Goal: Complete application form: Complete application form

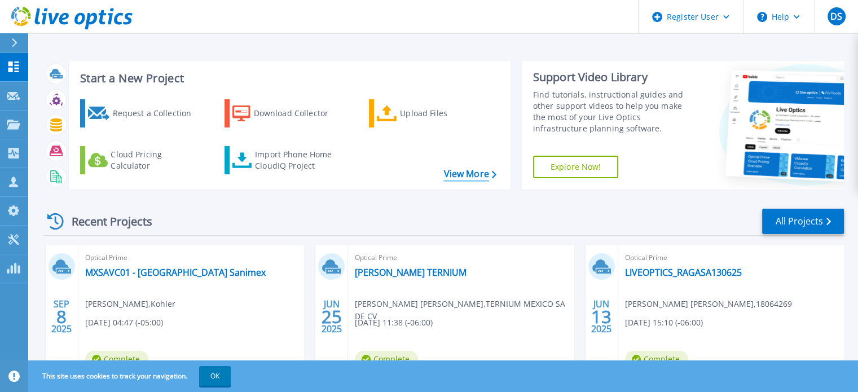
click at [475, 178] on link "View More" at bounding box center [469, 174] width 52 height 11
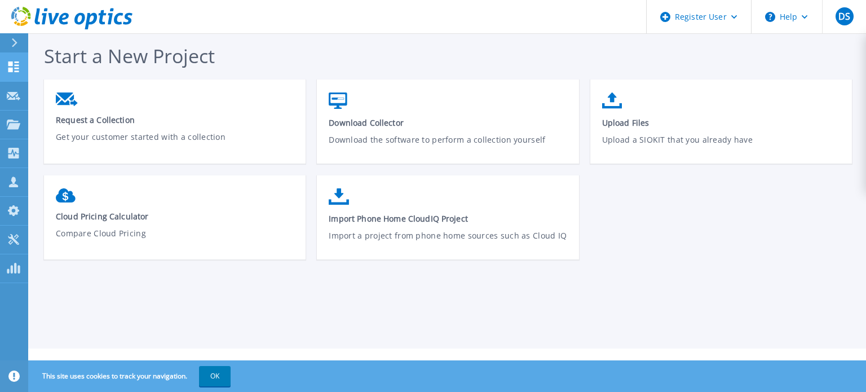
click at [18, 64] on icon at bounding box center [14, 66] width 14 height 11
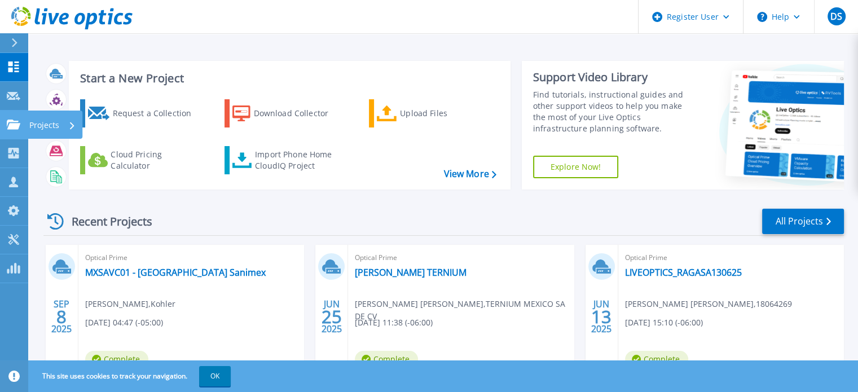
click at [14, 123] on icon at bounding box center [14, 125] width 14 height 10
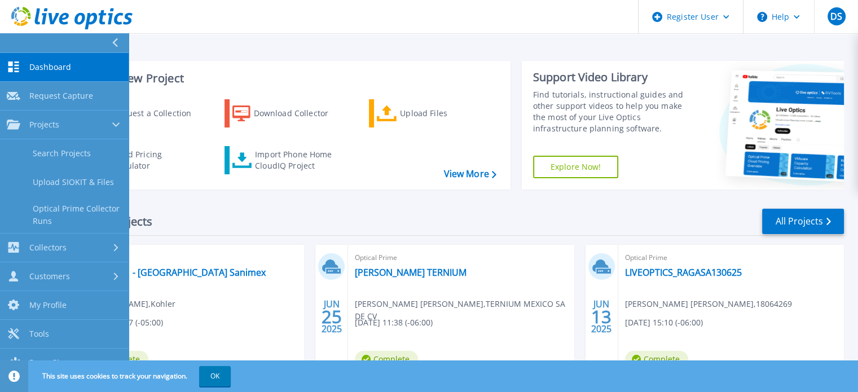
click at [277, 208] on div "Recent Projects All Projects" at bounding box center [443, 221] width 800 height 28
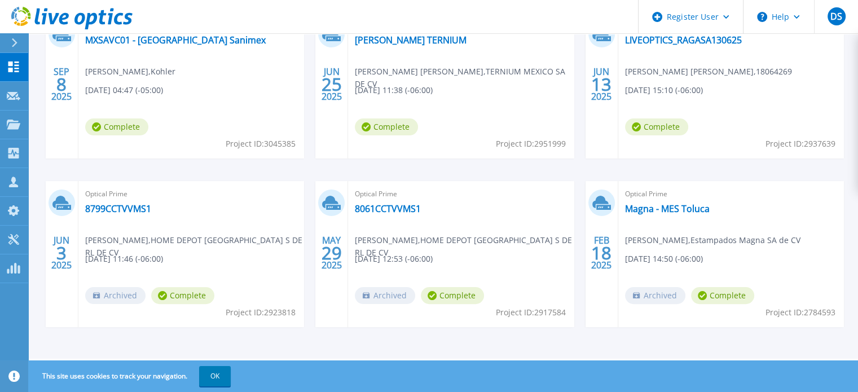
scroll to position [63, 0]
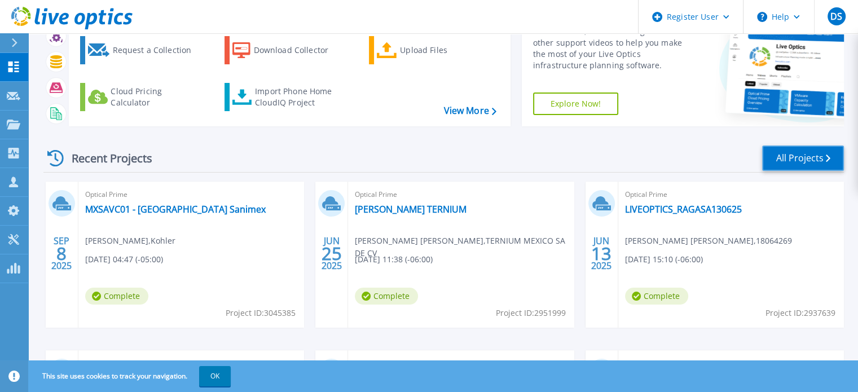
click at [785, 152] on link "All Projects" at bounding box center [803, 157] width 82 height 25
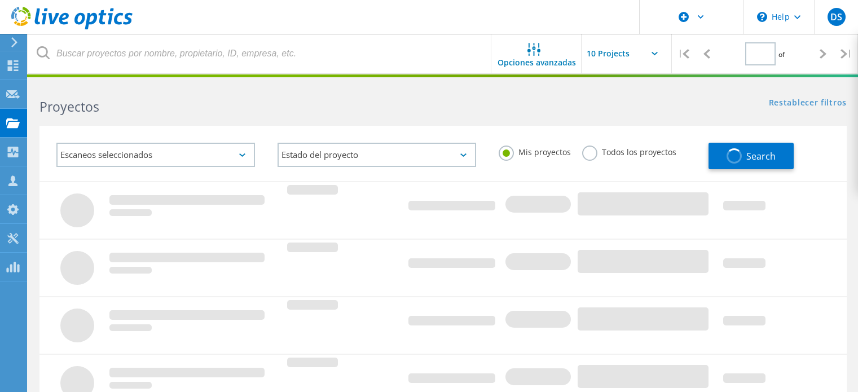
type input "1"
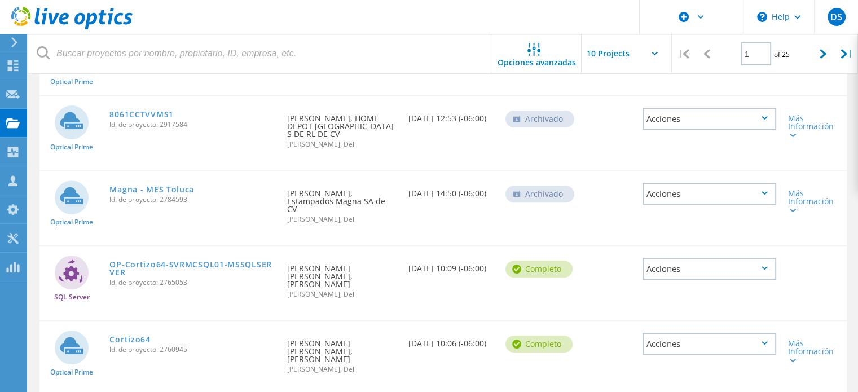
scroll to position [395, 0]
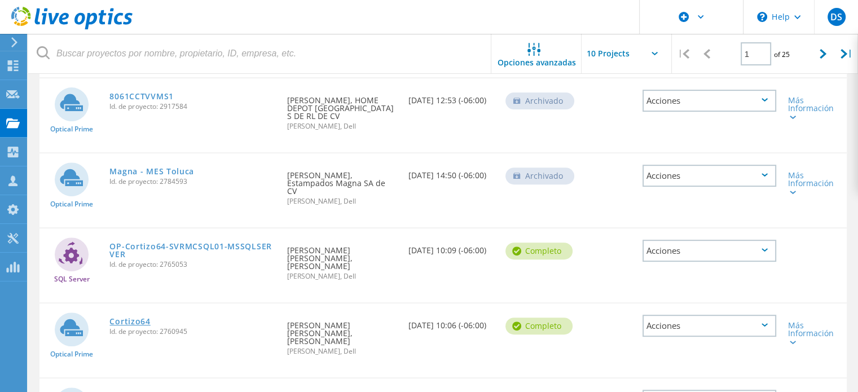
click at [137, 317] on link "Cortizo64" at bounding box center [129, 321] width 41 height 8
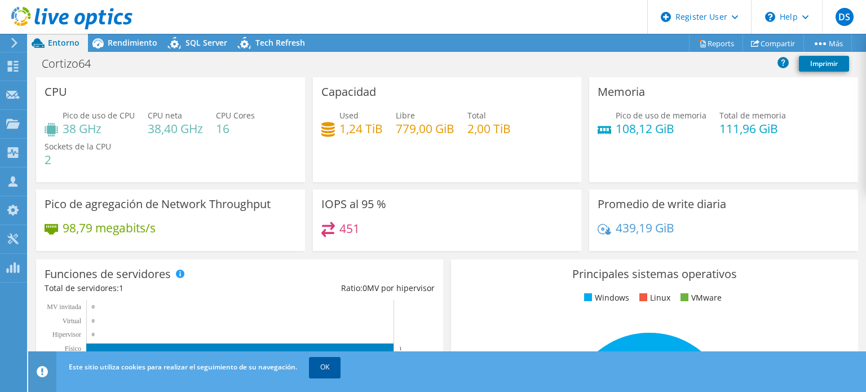
click at [336, 372] on link "OK" at bounding box center [325, 367] width 32 height 20
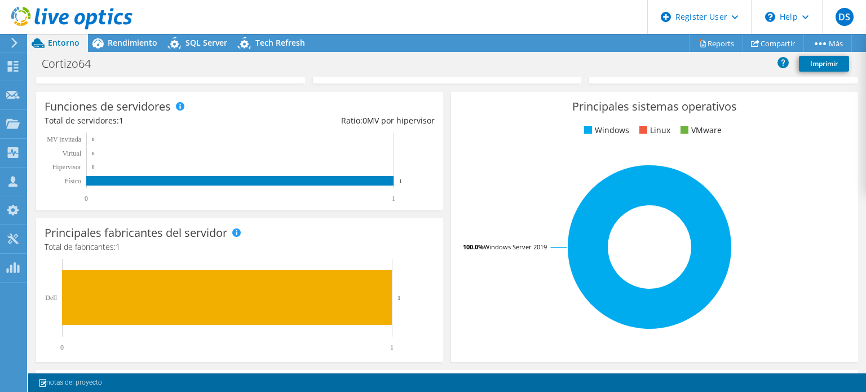
scroll to position [169, 0]
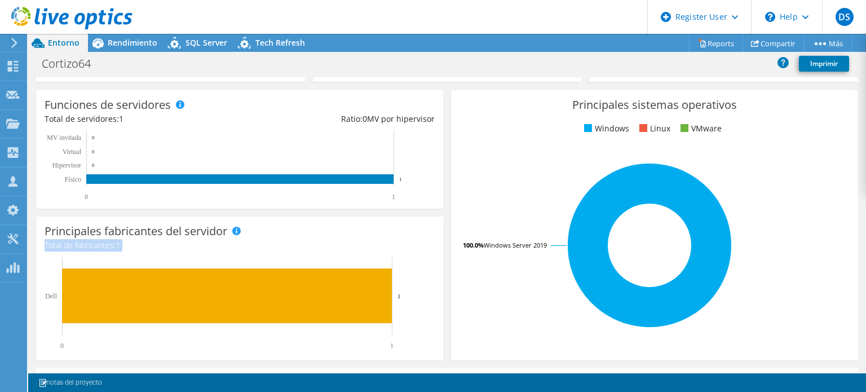
click at [487, 356] on section "CPU Pico de uso de CPU 38 GHz CPU neta 38,40 GHz CPU Cores 16 Sockets de la CPU…" at bounding box center [447, 252] width 838 height 688
click at [130, 42] on span "Rendimiento" at bounding box center [133, 42] width 50 height 11
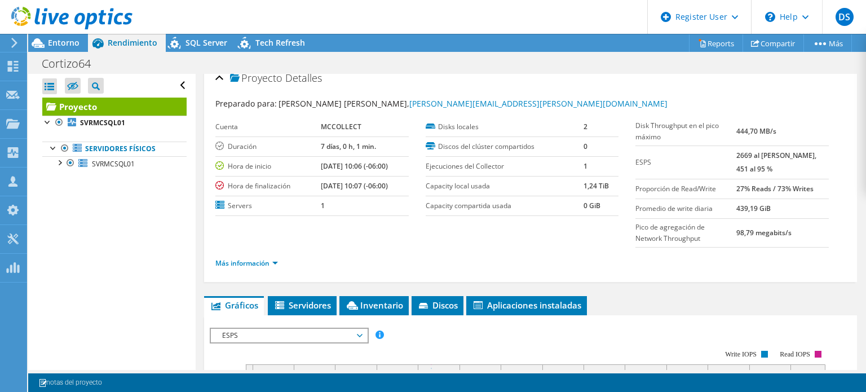
scroll to position [0, 0]
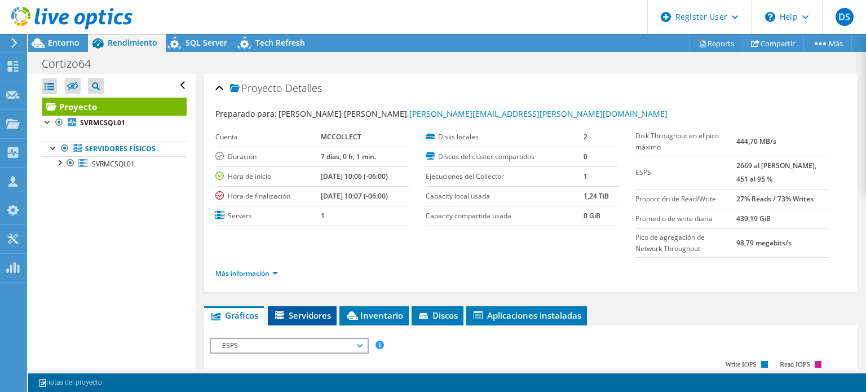
drag, startPoint x: 293, startPoint y: 316, endPoint x: 327, endPoint y: 310, distance: 34.4
click at [294, 315] on span "Servidores" at bounding box center [302, 315] width 58 height 11
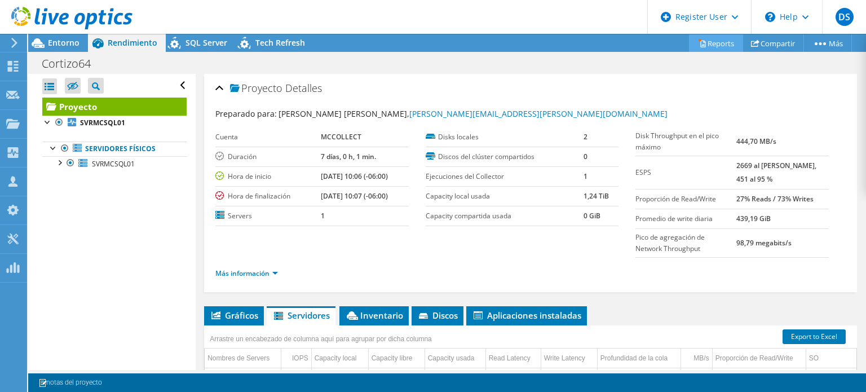
click at [713, 40] on link "Reports" at bounding box center [716, 42] width 54 height 17
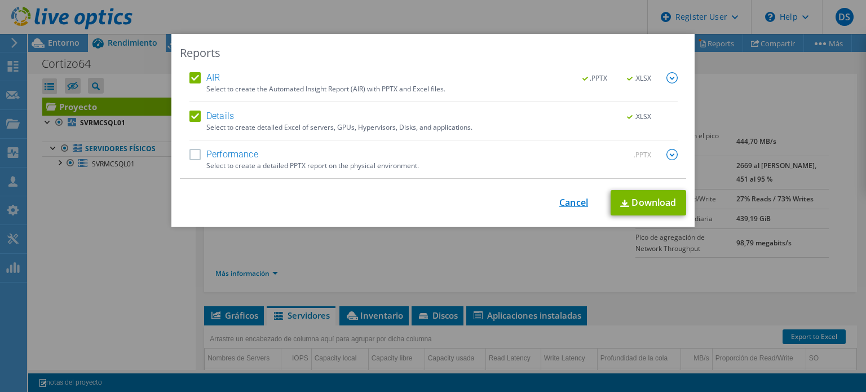
click at [571, 202] on link "Cancel" at bounding box center [573, 202] width 29 height 11
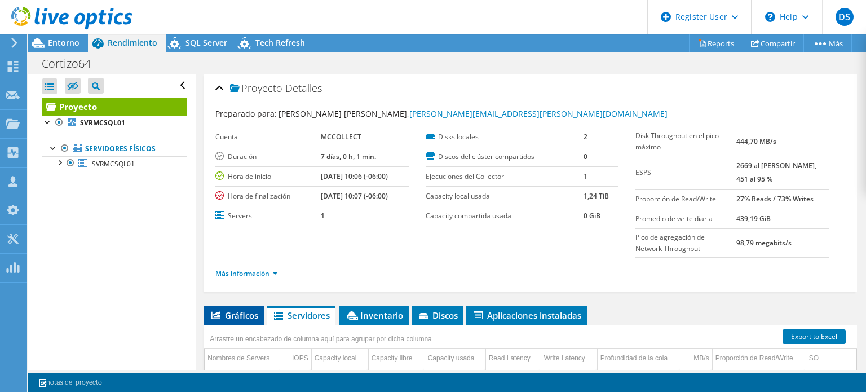
click at [240, 316] on span "Gráficos" at bounding box center [234, 315] width 48 height 11
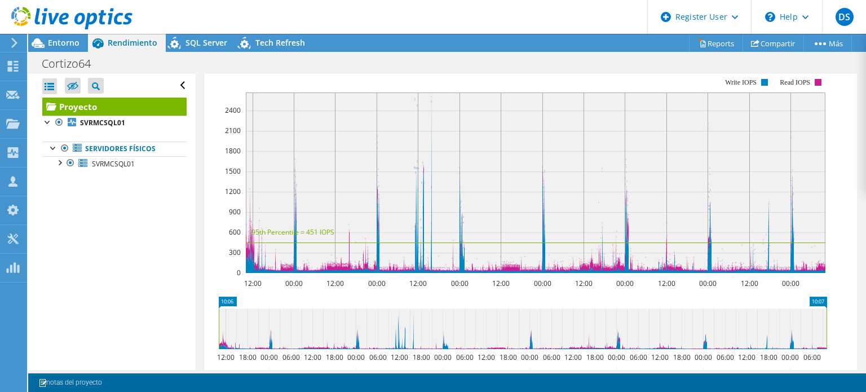
scroll to position [226, 0]
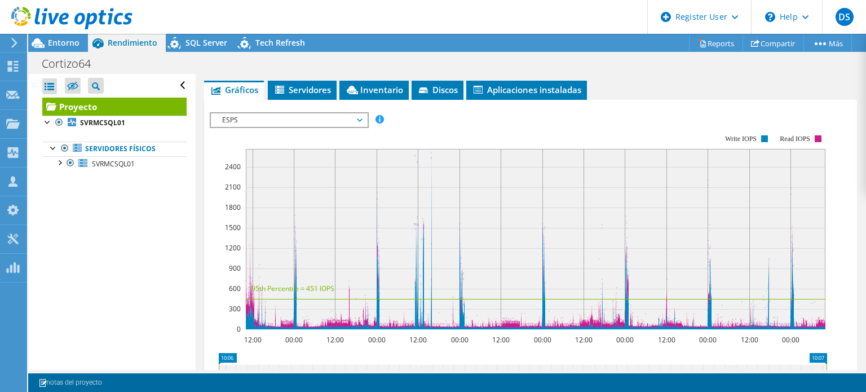
click at [360, 114] on span "ESPS" at bounding box center [288, 120] width 145 height 14
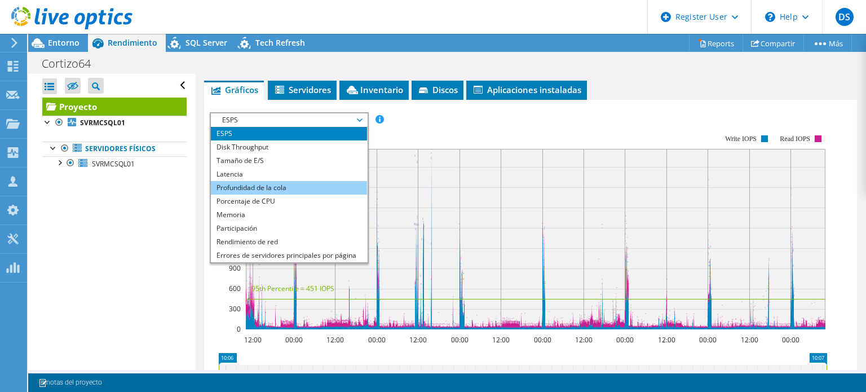
click at [321, 184] on li "Profundidad de la cola" at bounding box center [289, 188] width 156 height 14
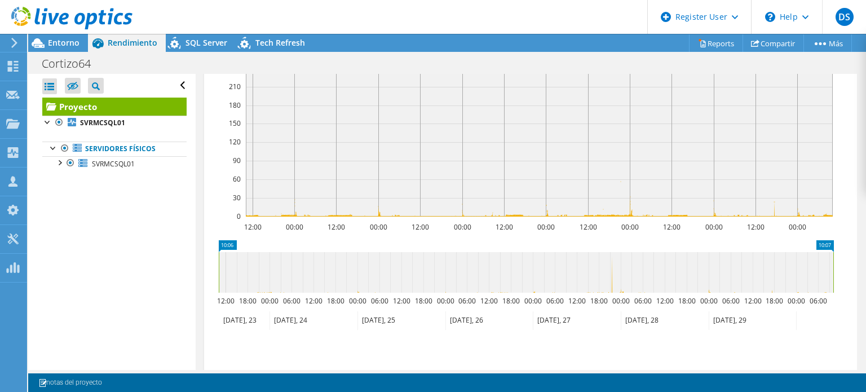
scroll to position [169, 0]
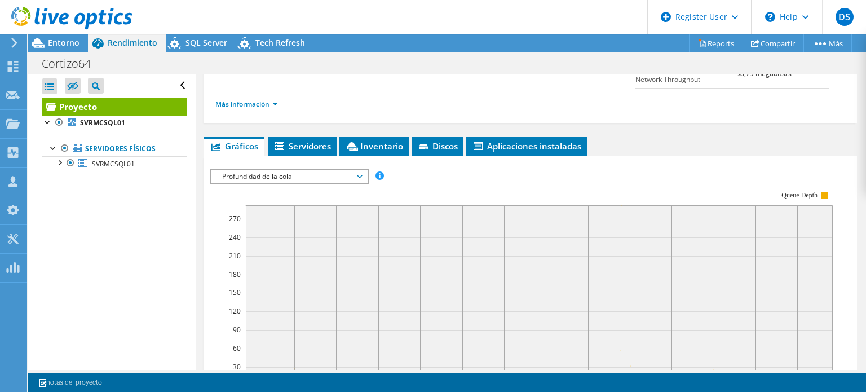
click at [361, 176] on span "Profundidad de la cola" at bounding box center [288, 177] width 145 height 14
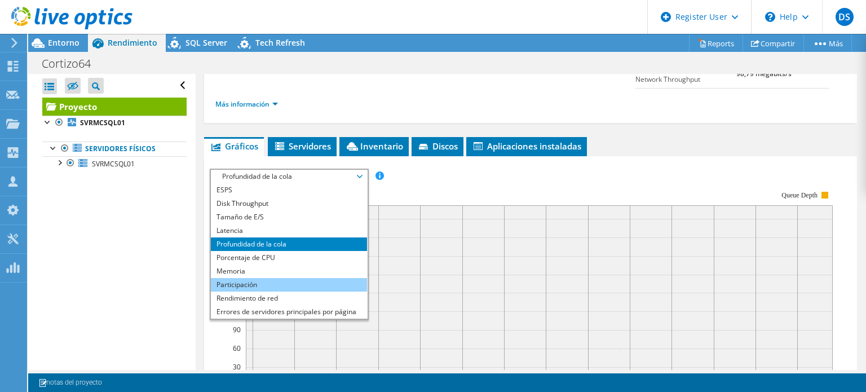
click at [284, 284] on li "Participación" at bounding box center [289, 285] width 156 height 14
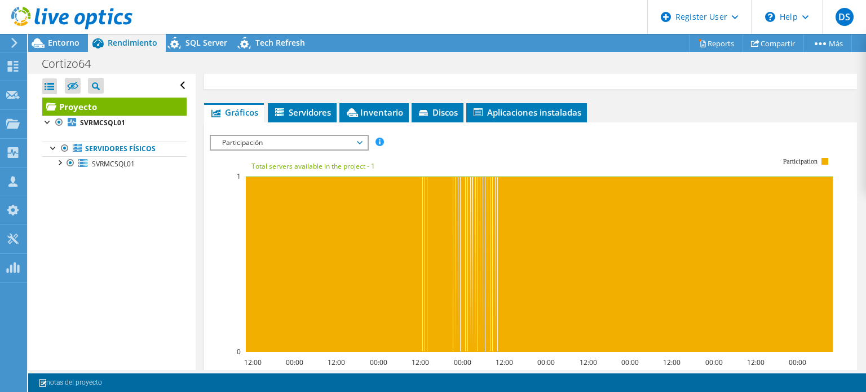
scroll to position [0, 0]
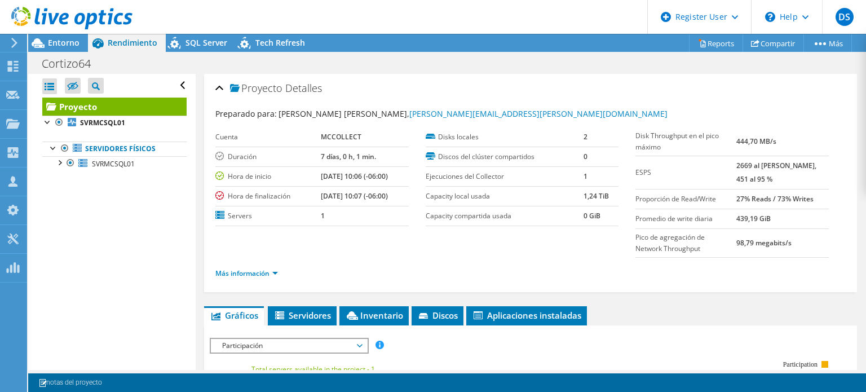
click at [361, 342] on span "Participación" at bounding box center [288, 346] width 145 height 14
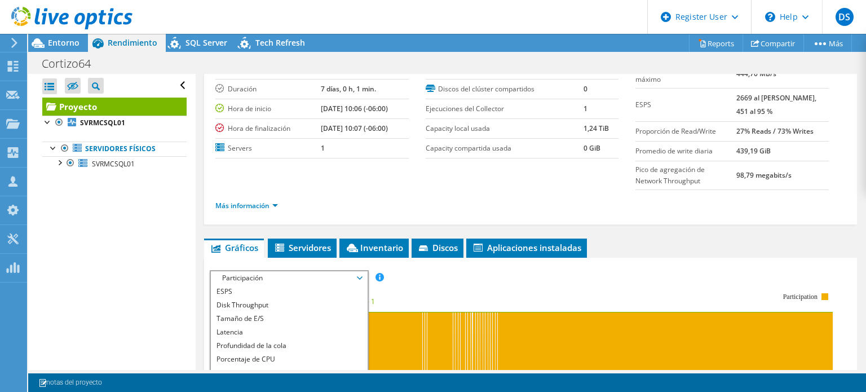
scroll to position [169, 0]
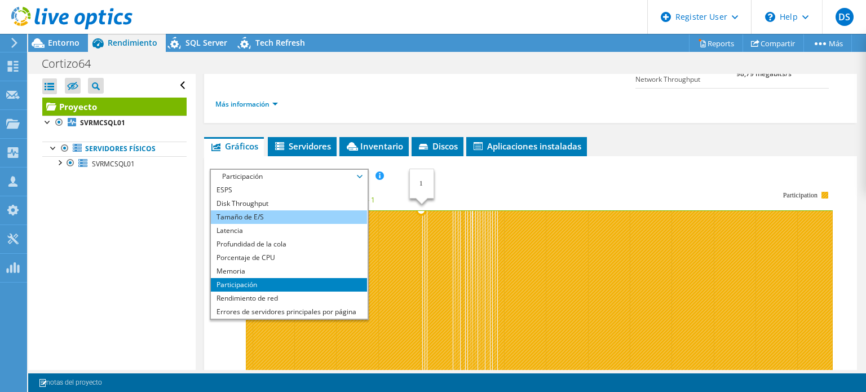
click at [270, 216] on li "Tamaño de E/S" at bounding box center [289, 217] width 156 height 14
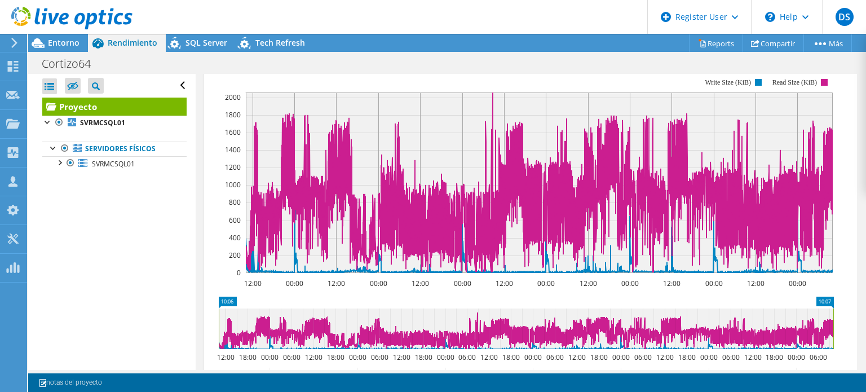
scroll to position [395, 0]
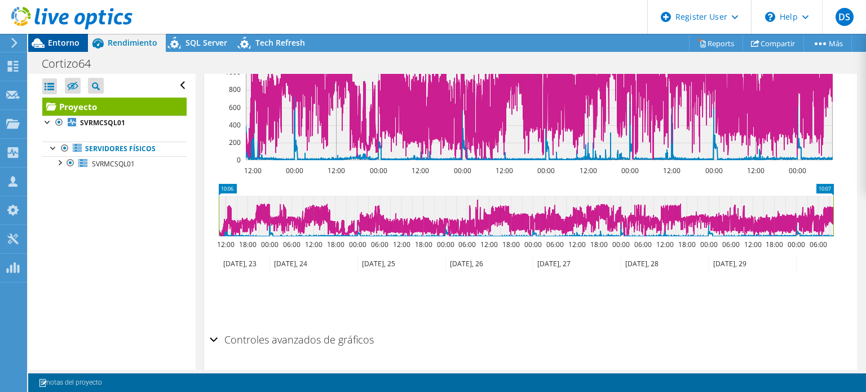
click at [64, 43] on span "Entorno" at bounding box center [64, 42] width 32 height 11
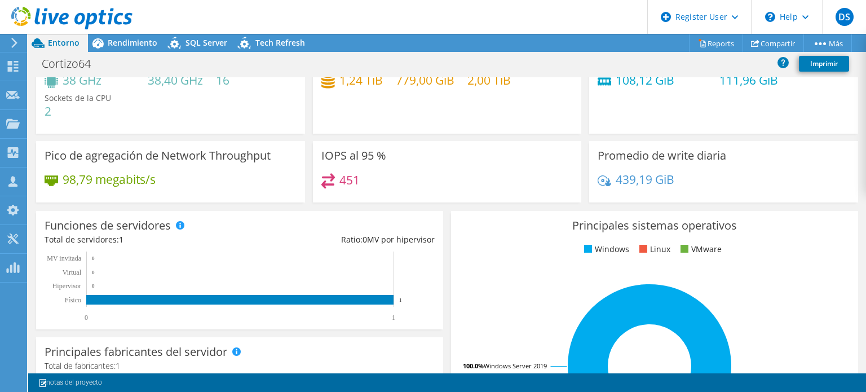
scroll to position [0, 0]
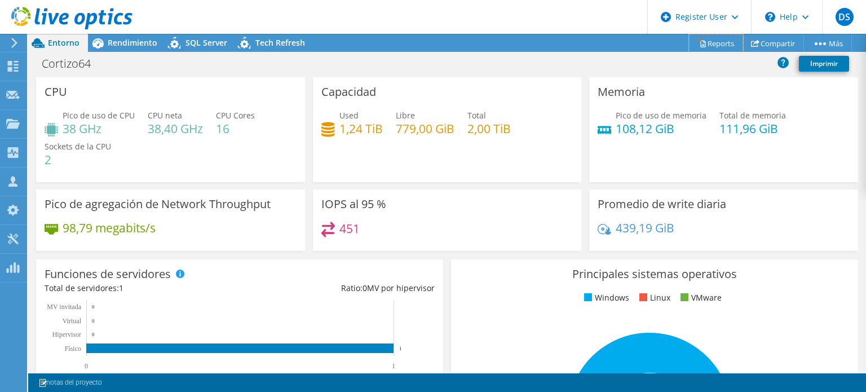
click at [708, 47] on link "Reports" at bounding box center [716, 42] width 54 height 17
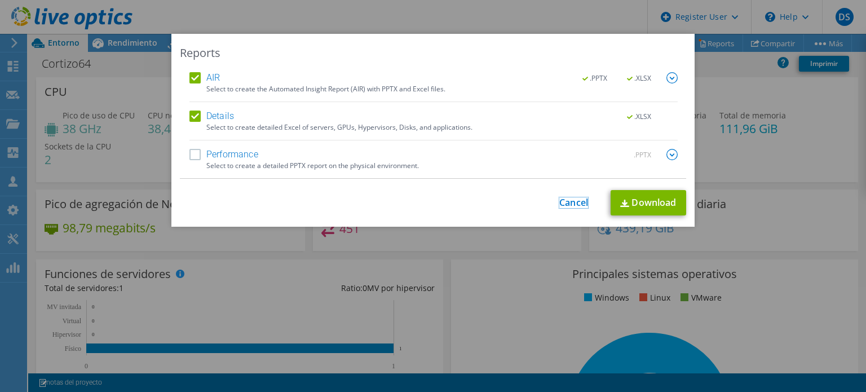
drag, startPoint x: 562, startPoint y: 200, endPoint x: 559, endPoint y: 209, distance: 8.8
click at [562, 200] on link "Cancel" at bounding box center [573, 202] width 29 height 11
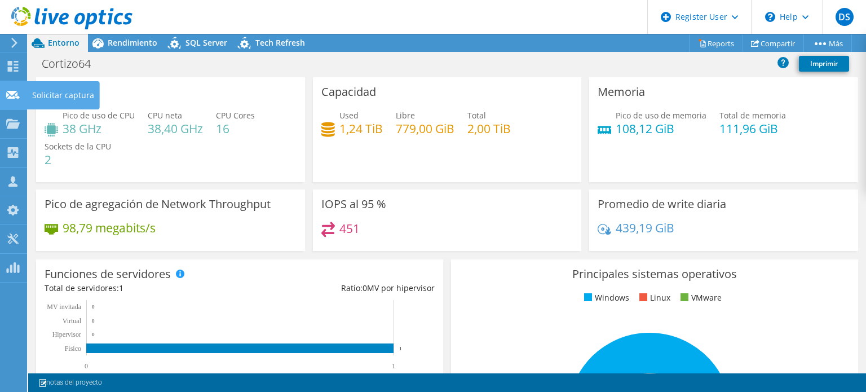
click at [17, 96] on use at bounding box center [13, 94] width 14 height 8
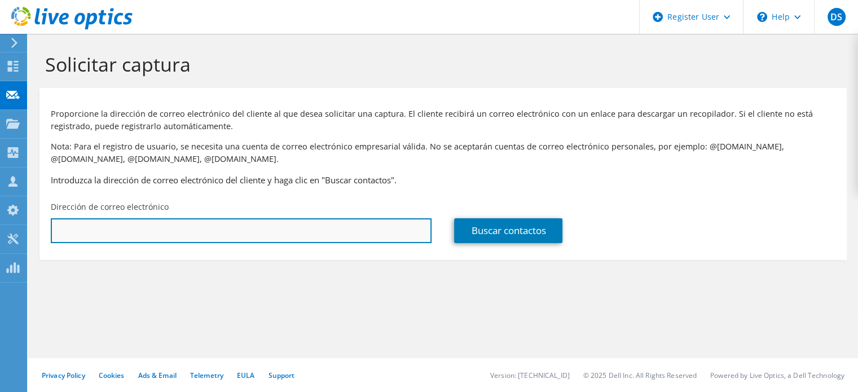
click at [122, 223] on input "text" at bounding box center [241, 230] width 381 height 25
click at [222, 226] on input "text" at bounding box center [241, 230] width 381 height 25
paste input "OMagana@triumphgroup.com"
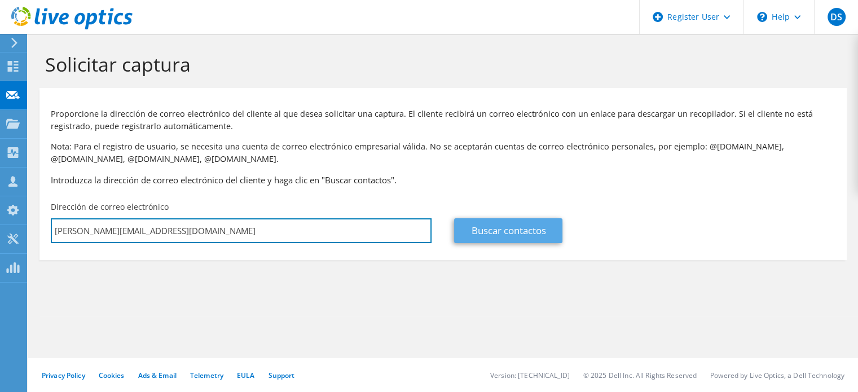
type input "OMagana@triumphgroup.com"
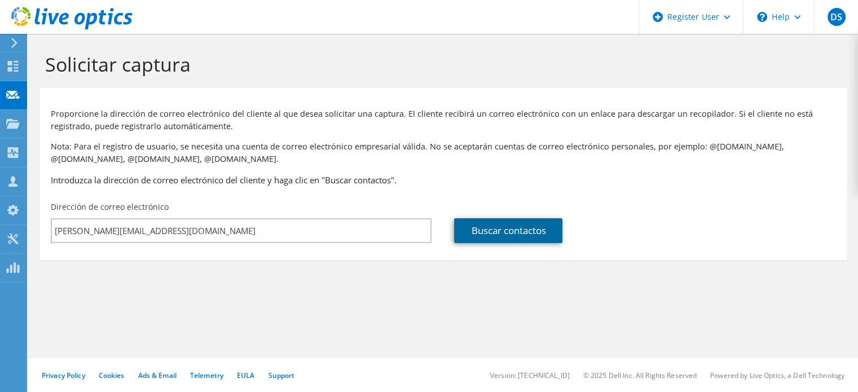
click at [530, 236] on link "Buscar contactos" at bounding box center [508, 230] width 108 height 25
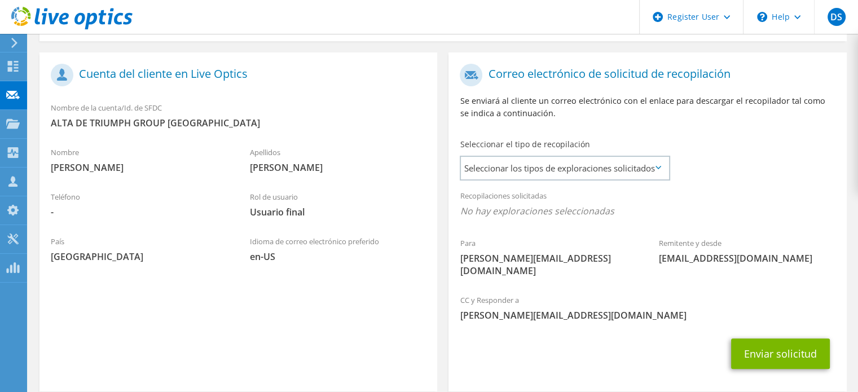
scroll to position [262, 0]
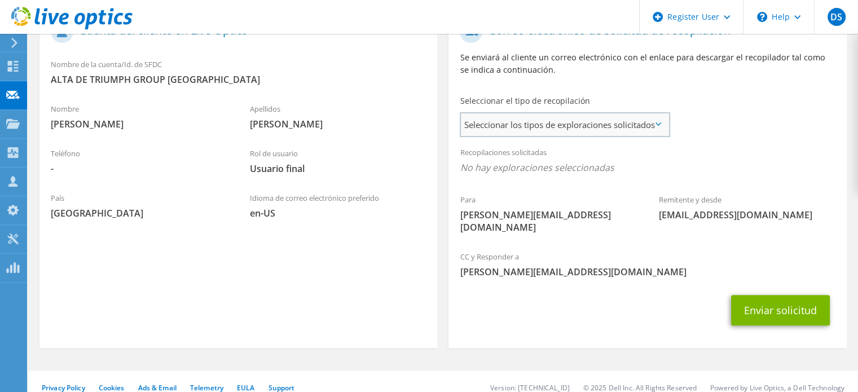
click at [643, 127] on span "Seleccionar los tipos de exploraciones solicitados" at bounding box center [564, 124] width 207 height 23
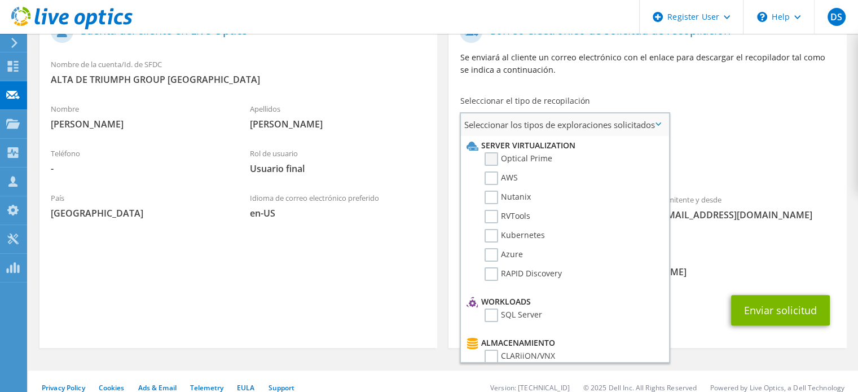
click at [496, 155] on label "Optical Prime" at bounding box center [518, 159] width 68 height 14
click at [0, 0] on input "Optical Prime" at bounding box center [0, 0] width 0 height 0
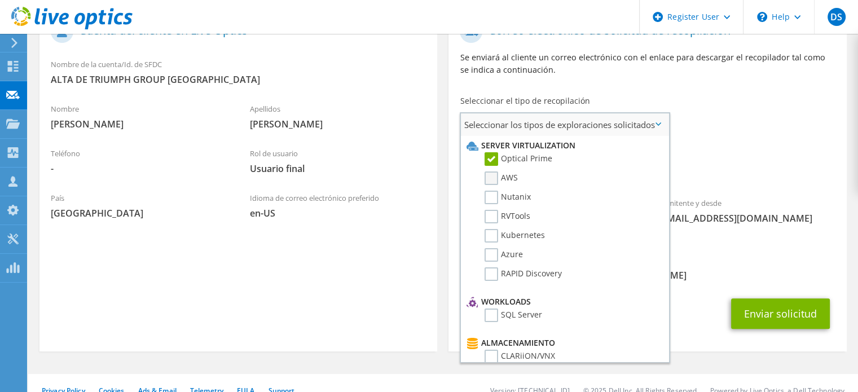
click at [492, 175] on label "AWS" at bounding box center [500, 178] width 33 height 14
click at [0, 0] on input "AWS" at bounding box center [0, 0] width 0 height 0
click at [494, 196] on label "Nutanix" at bounding box center [507, 198] width 46 height 14
click at [0, 0] on input "Nutanix" at bounding box center [0, 0] width 0 height 0
click at [494, 211] on label "RVTools" at bounding box center [507, 217] width 46 height 14
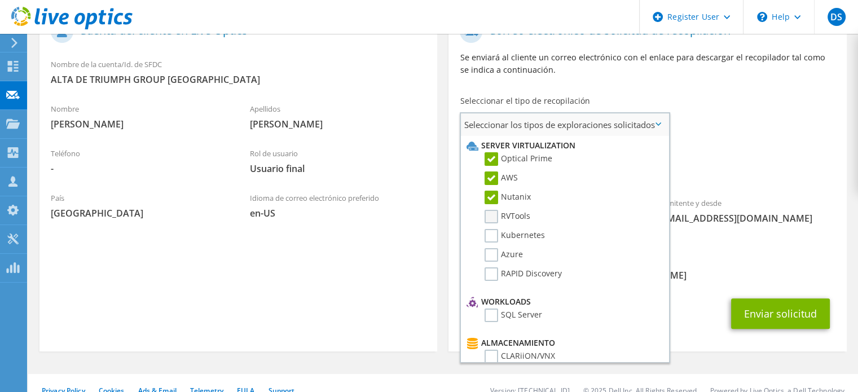
click at [0, 0] on input "RVTools" at bounding box center [0, 0] width 0 height 0
click at [495, 230] on label "Kubernetes" at bounding box center [514, 236] width 60 height 14
click at [0, 0] on input "Kubernetes" at bounding box center [0, 0] width 0 height 0
click at [493, 248] on label "Azure" at bounding box center [503, 255] width 38 height 14
click at [0, 0] on input "Azure" at bounding box center [0, 0] width 0 height 0
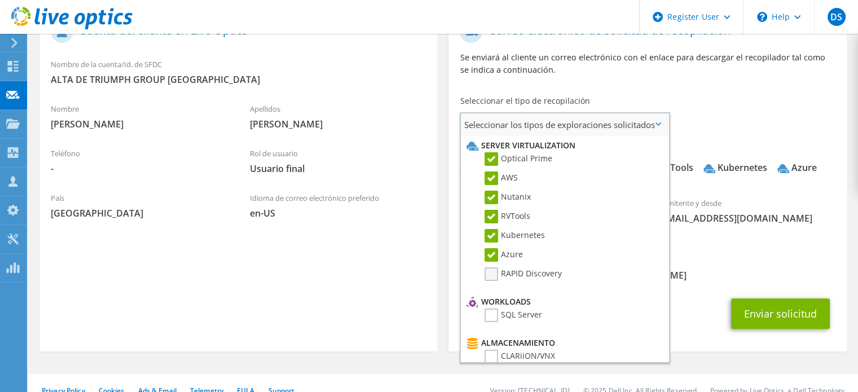
click at [492, 272] on label "RAPID Discovery" at bounding box center [522, 274] width 77 height 14
click at [0, 0] on input "RAPID Discovery" at bounding box center [0, 0] width 0 height 0
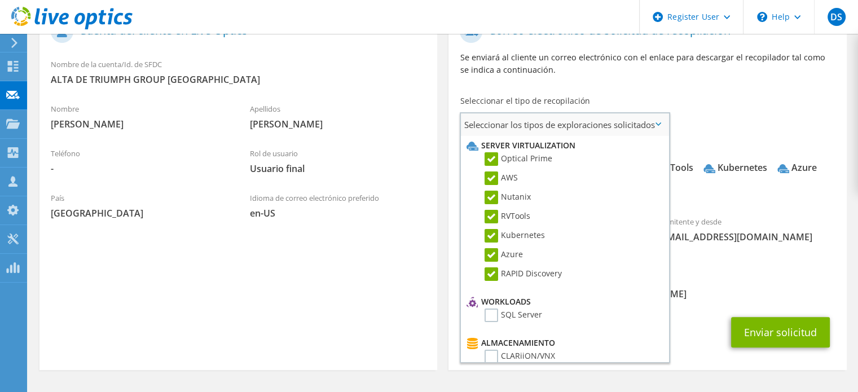
drag, startPoint x: 492, startPoint y: 311, endPoint x: 543, endPoint y: 311, distance: 51.9
click at [492, 311] on label "SQL Server" at bounding box center [513, 315] width 58 height 14
click at [0, 0] on input "SQL Server" at bounding box center [0, 0] width 0 height 0
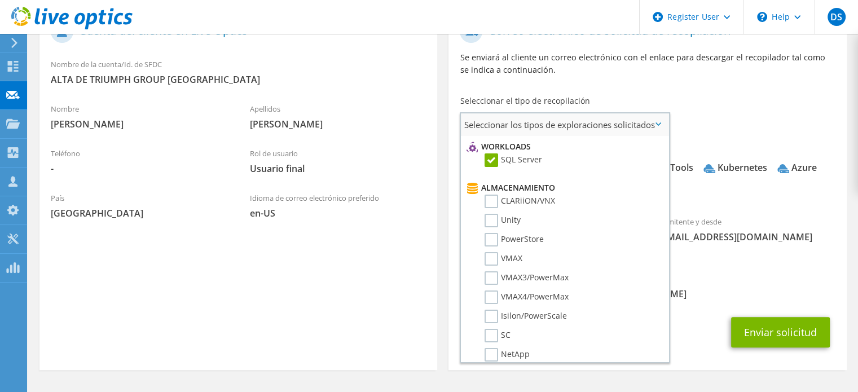
scroll to position [113, 0]
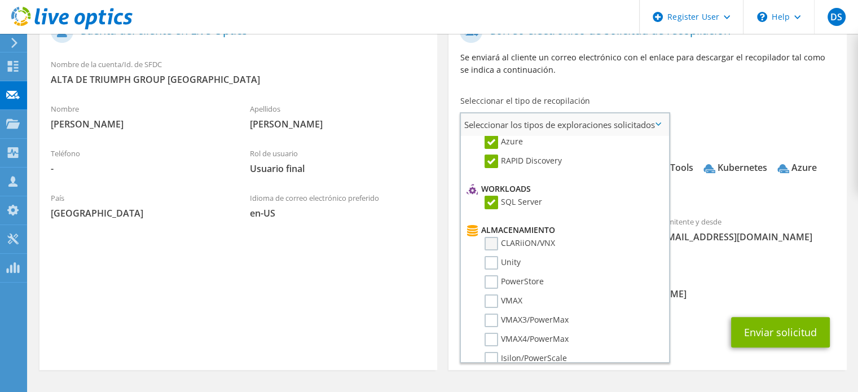
click at [494, 240] on label "CLARiiON/VNX" at bounding box center [519, 244] width 70 height 14
click at [0, 0] on input "CLARiiON/VNX" at bounding box center [0, 0] width 0 height 0
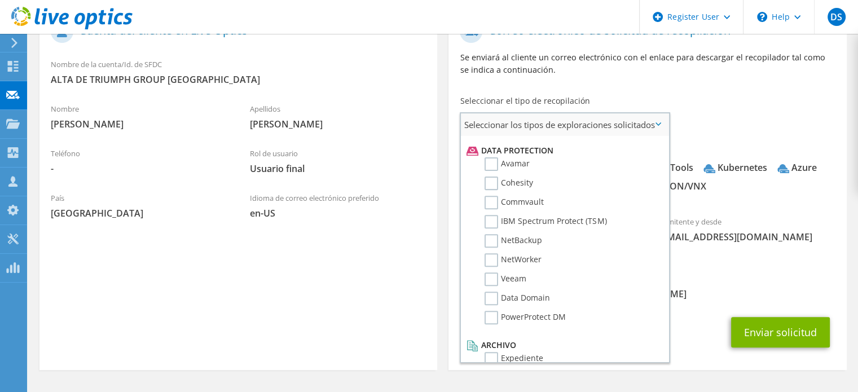
scroll to position [483, 0]
click at [484, 351] on label "Expediente" at bounding box center [513, 358] width 59 height 14
click at [0, 0] on input "Expediente" at bounding box center [0, 0] width 0 height 0
drag, startPoint x: 492, startPoint y: 266, endPoint x: 521, endPoint y: 268, distance: 29.4
click at [493, 272] on label "Veeam" at bounding box center [505, 279] width 42 height 14
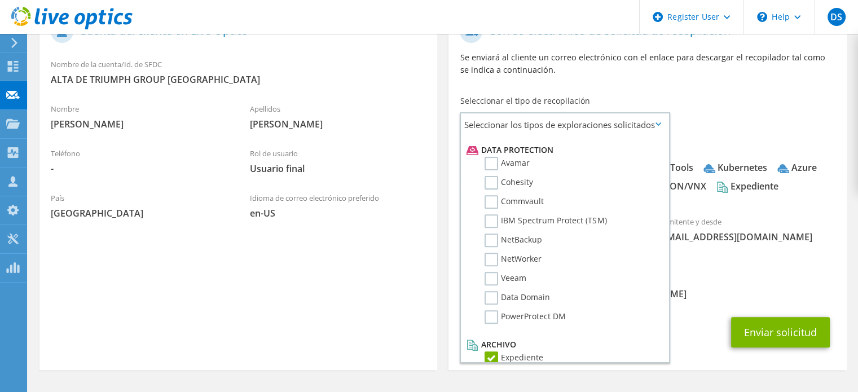
click at [0, 0] on input "Veeam" at bounding box center [0, 0] width 0 height 0
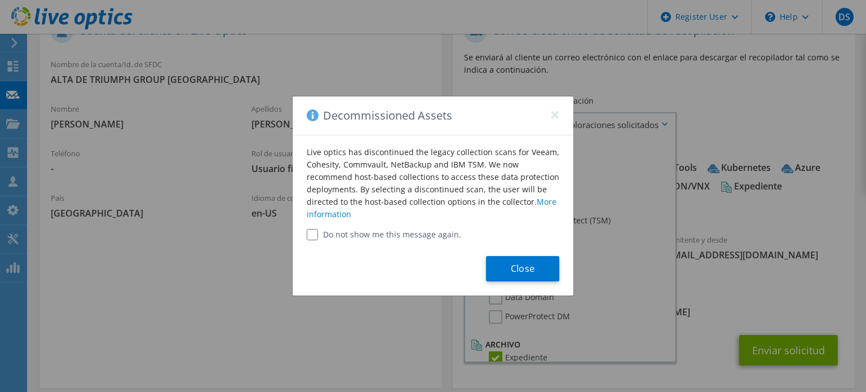
click at [376, 232] on label "Do not show me this message again." at bounding box center [433, 234] width 253 height 11
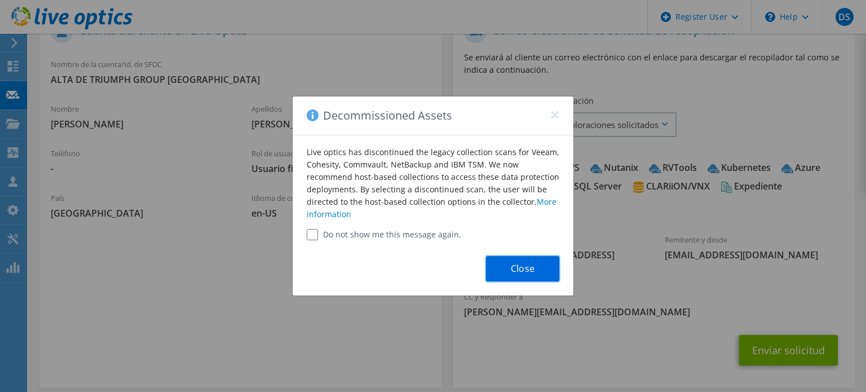
click at [522, 262] on button "Close" at bounding box center [522, 268] width 73 height 25
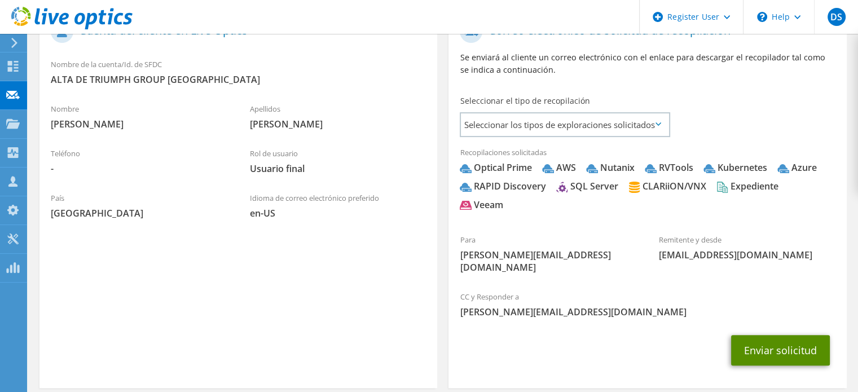
drag, startPoint x: 778, startPoint y: 340, endPoint x: 786, endPoint y: 338, distance: 8.8
click at [778, 340] on button "Enviar solicitud" at bounding box center [780, 350] width 99 height 30
